Goal: Check status: Check status

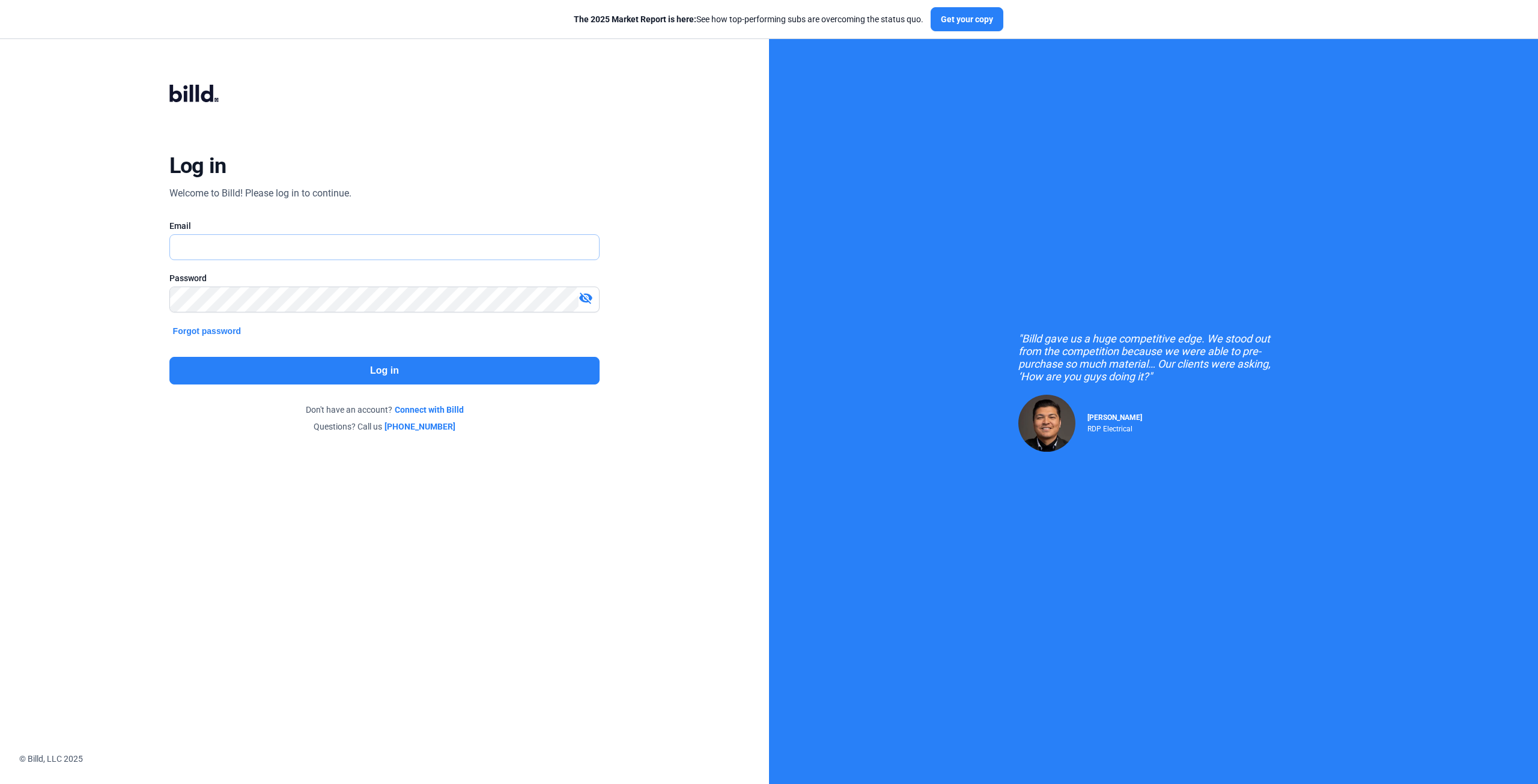
type input "[EMAIL_ADDRESS][DOMAIN_NAME]"
click at [413, 365] on button "Log in" at bounding box center [384, 370] width 431 height 27
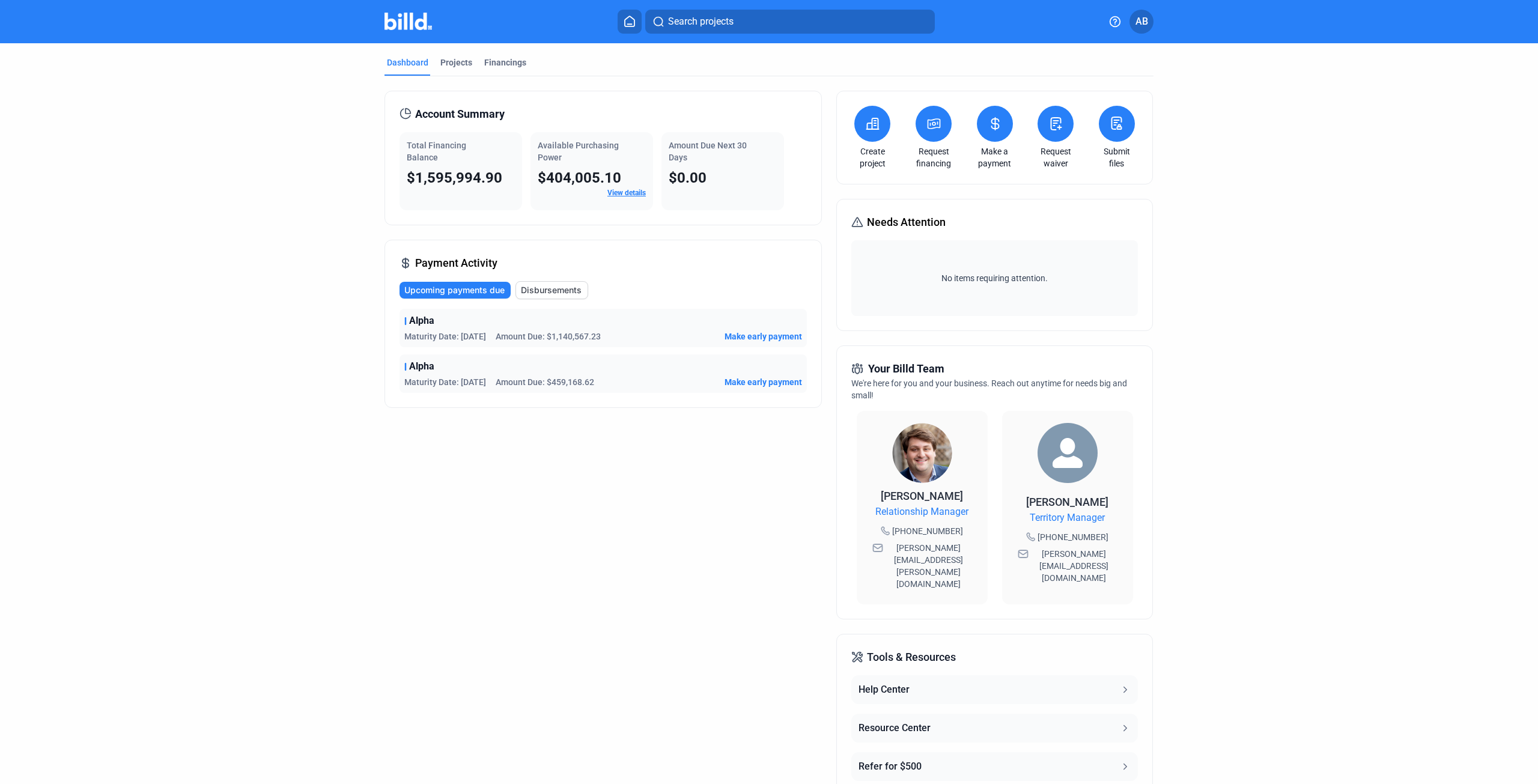
click at [538, 289] on span "Disbursements" at bounding box center [551, 290] width 60 height 12
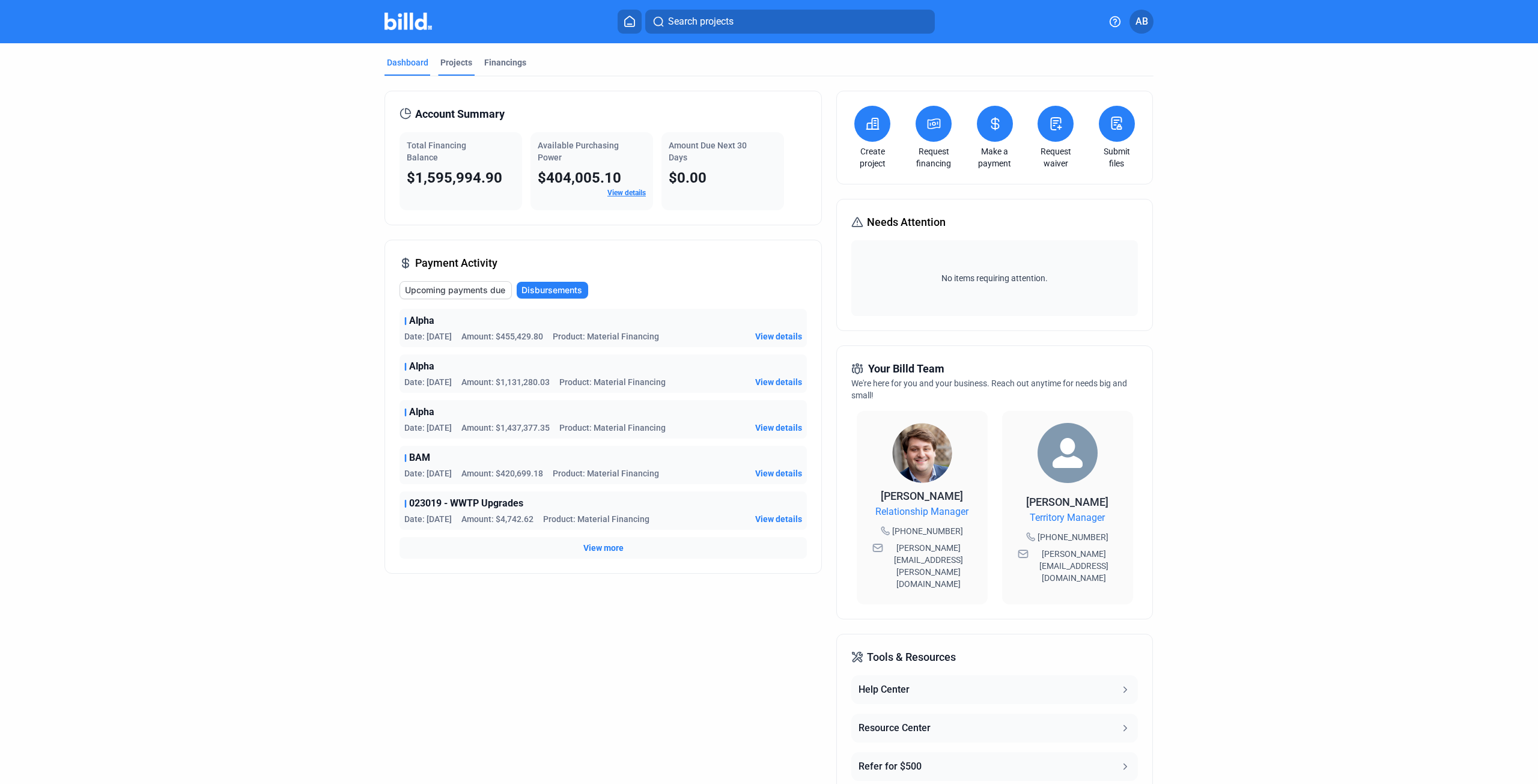
click at [448, 60] on div "Projects" at bounding box center [456, 62] width 32 height 12
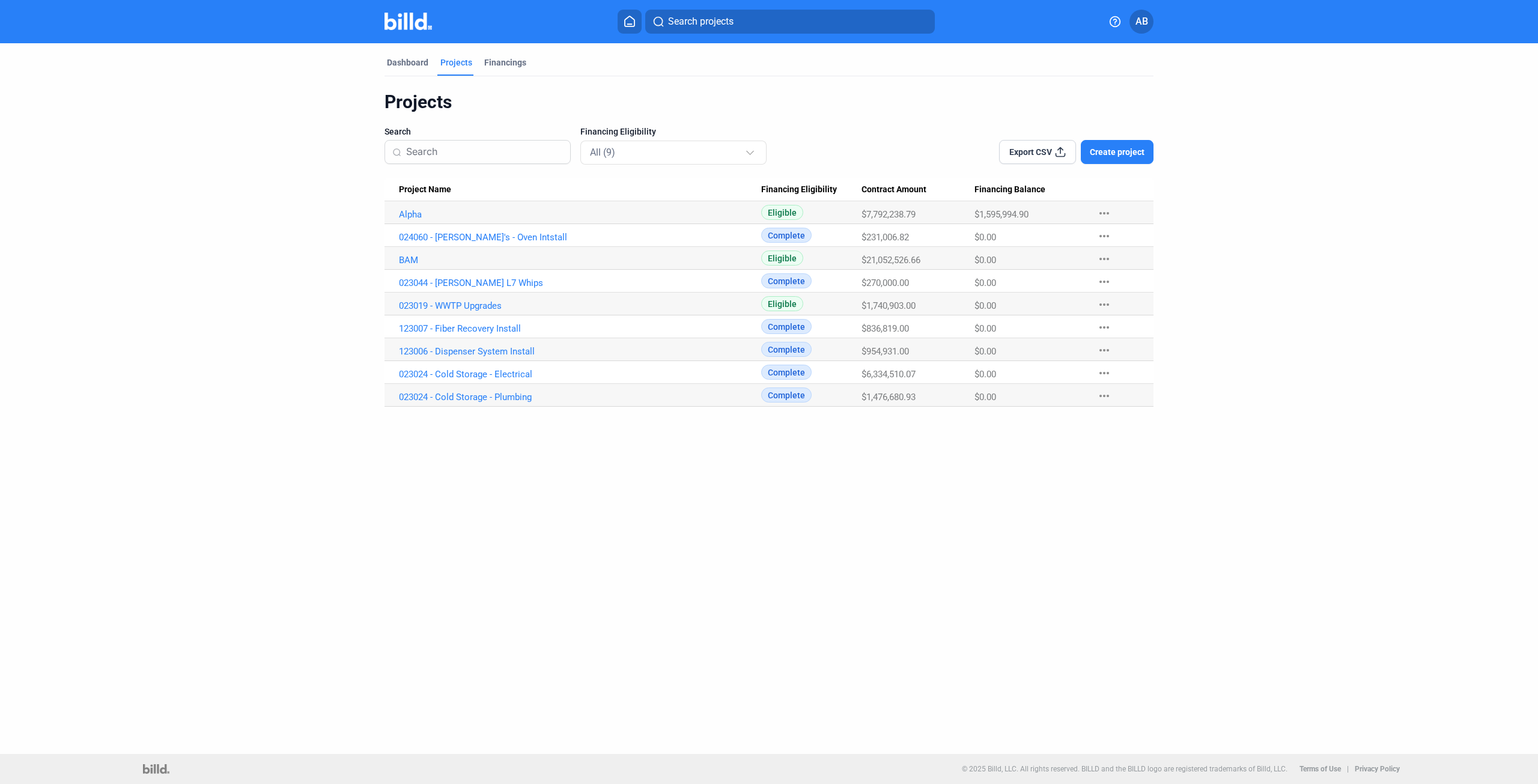
drag, startPoint x: 973, startPoint y: 211, endPoint x: 1048, endPoint y: 212, distance: 75.0
click at [1048, 212] on tr "Alpha Eligible $7,792,238.79 $1,595,994.90 more_horiz" at bounding box center [769, 213] width 769 height 23
click at [1048, 212] on div "$1,595,994.90" at bounding box center [1029, 213] width 111 height 10
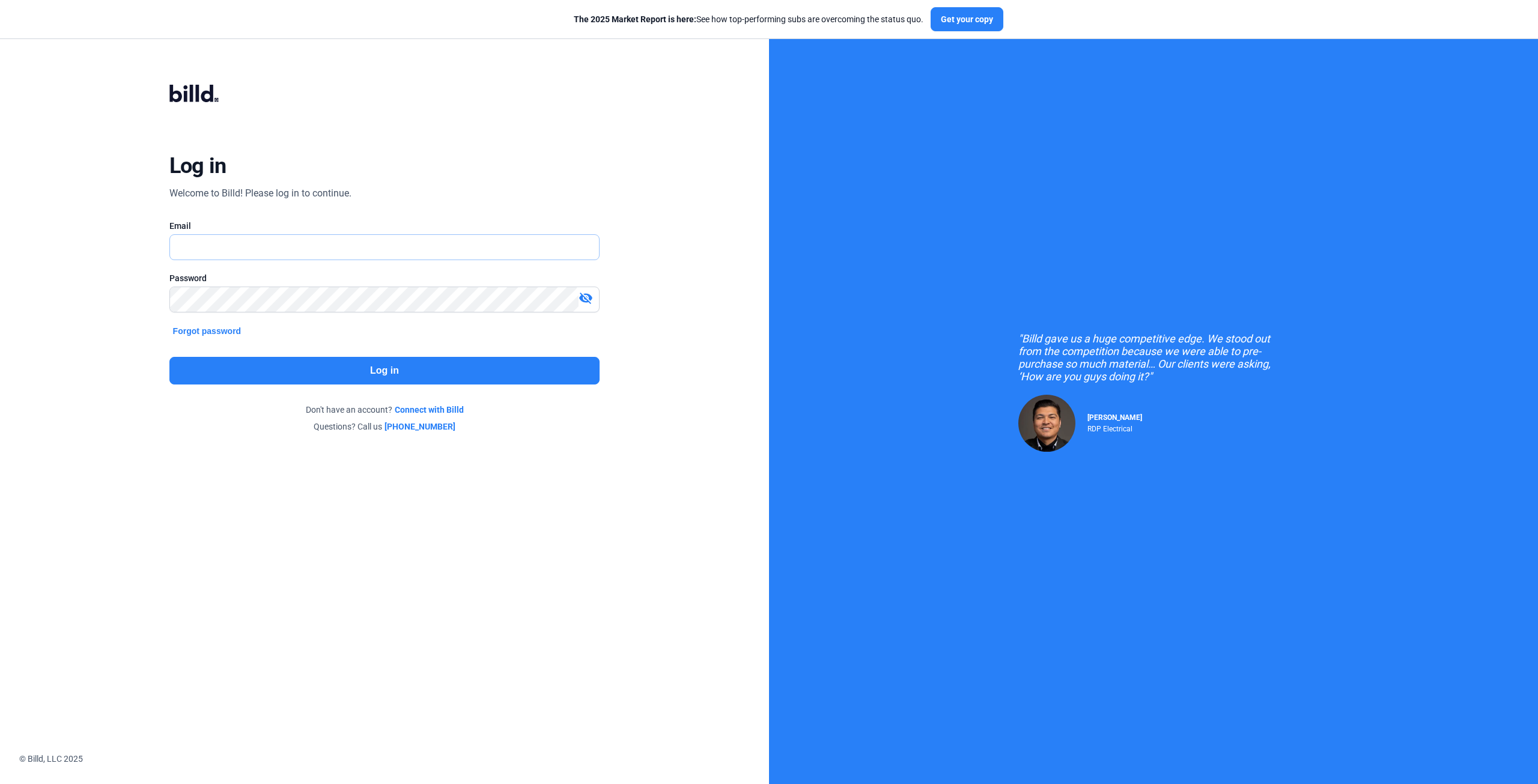
type input "[EMAIL_ADDRESS][DOMAIN_NAME]"
click at [385, 371] on button "Log in" at bounding box center [384, 370] width 431 height 27
